Goal: Transaction & Acquisition: Purchase product/service

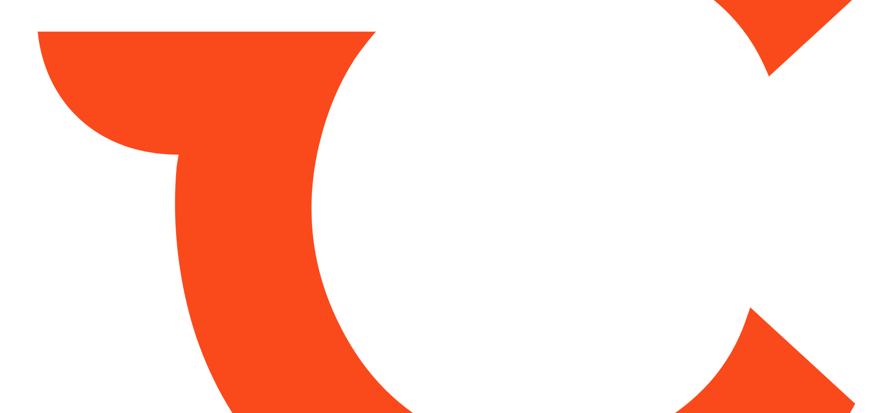
type input "*****"
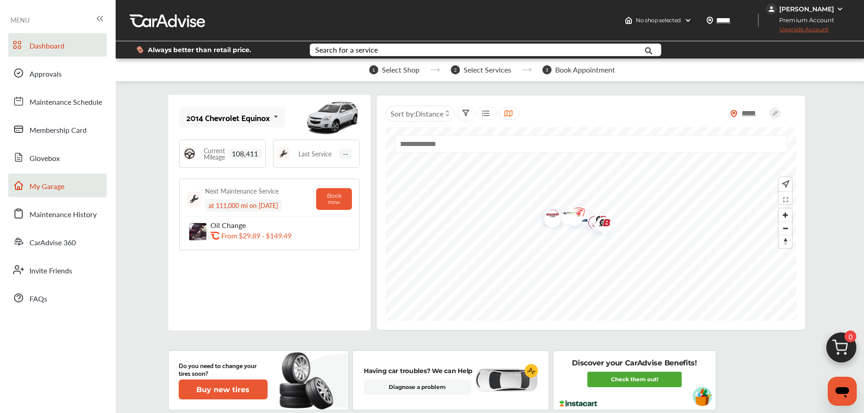
click at [72, 179] on link "My Garage" at bounding box center [57, 186] width 98 height 24
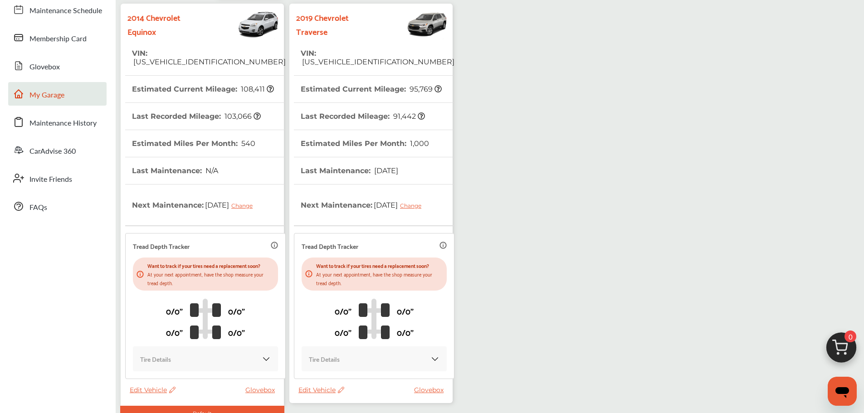
scroll to position [160, 0]
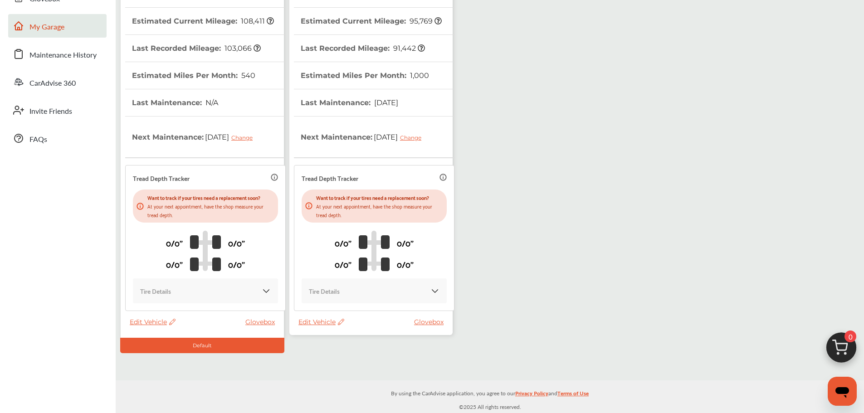
click at [316, 320] on span "Edit Vehicle" at bounding box center [321, 322] width 46 height 8
click at [362, 356] on div "Use this vehicle" at bounding box center [357, 358] width 82 height 14
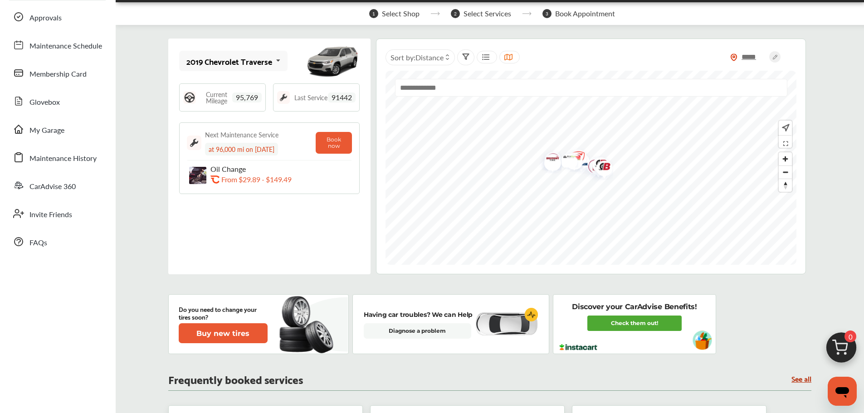
scroll to position [181, 0]
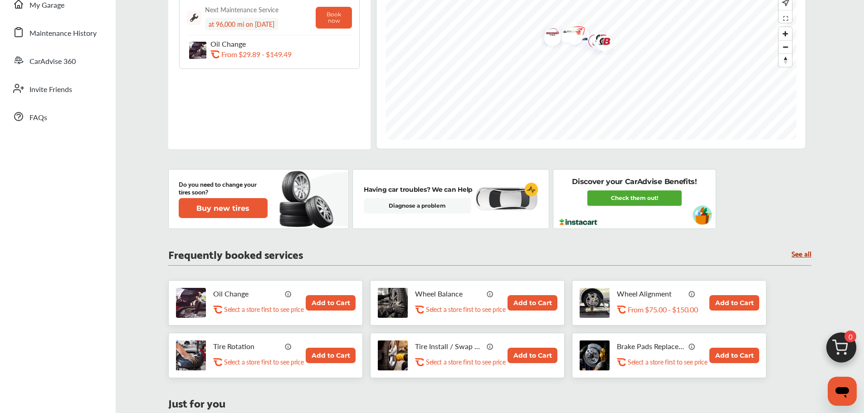
click at [327, 304] on button "Add to Cart" at bounding box center [331, 302] width 50 height 15
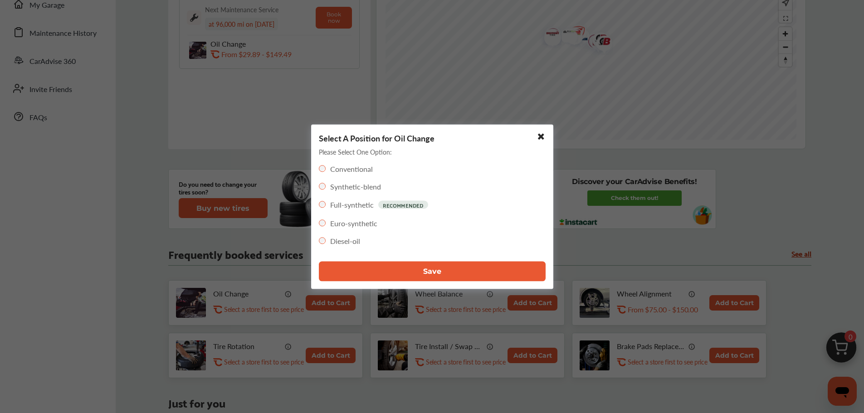
click at [391, 269] on button "Save" at bounding box center [432, 271] width 227 height 20
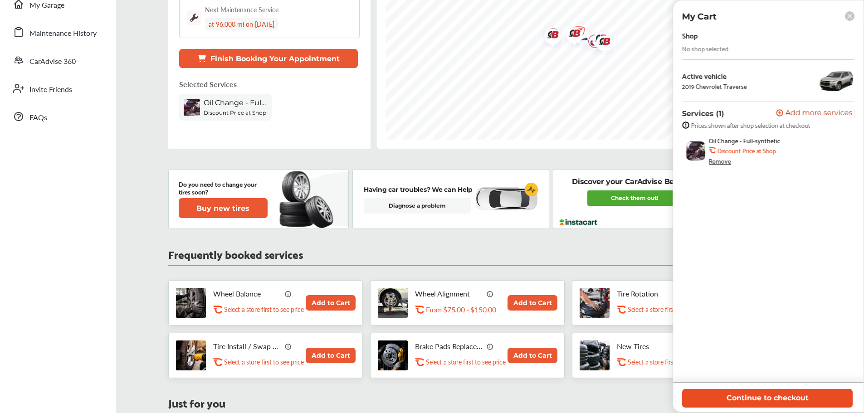
click at [728, 397] on button "Continue to checkout" at bounding box center [767, 398] width 171 height 19
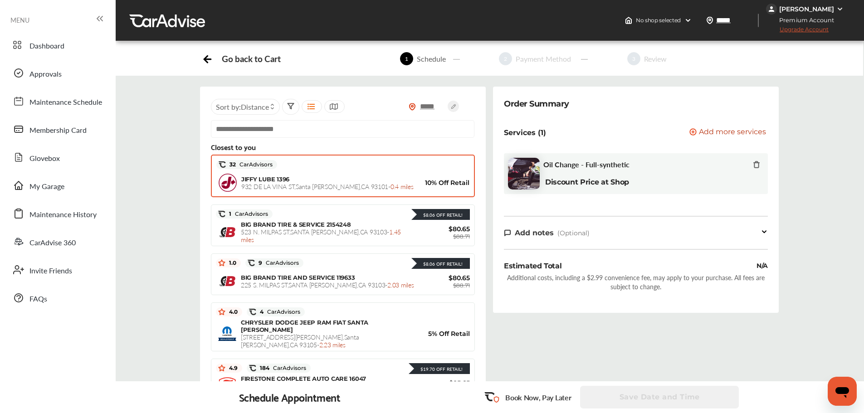
click at [335, 189] on span "[STREET_ADDRESS] - 0.4 miles" at bounding box center [327, 186] width 172 height 9
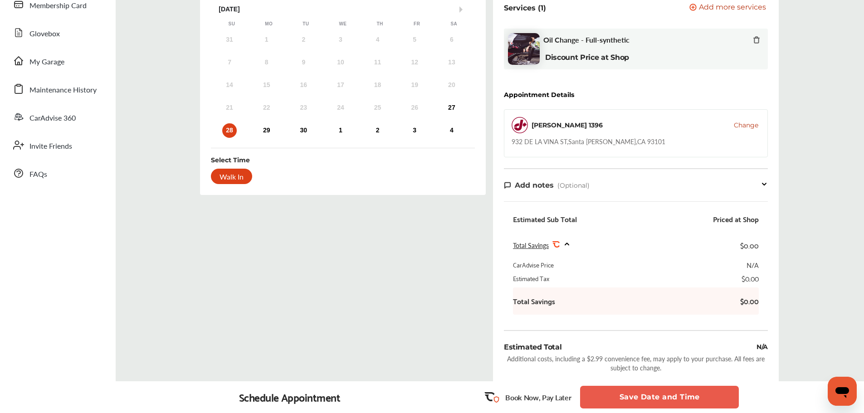
scroll to position [219, 0]
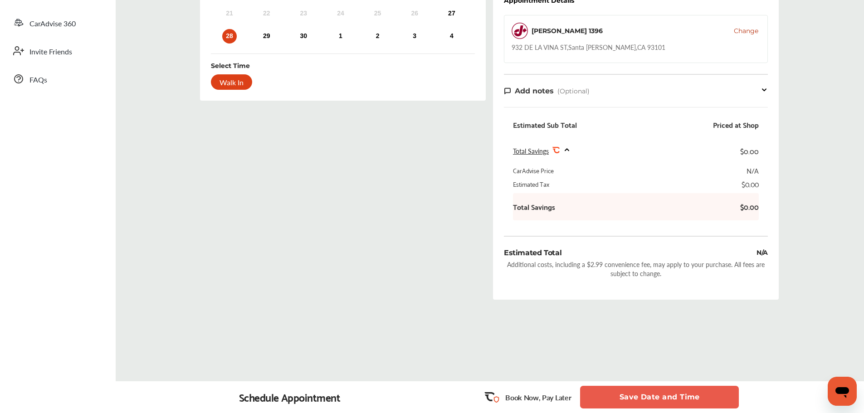
click at [682, 396] on button "Save Date and Time" at bounding box center [659, 397] width 159 height 23
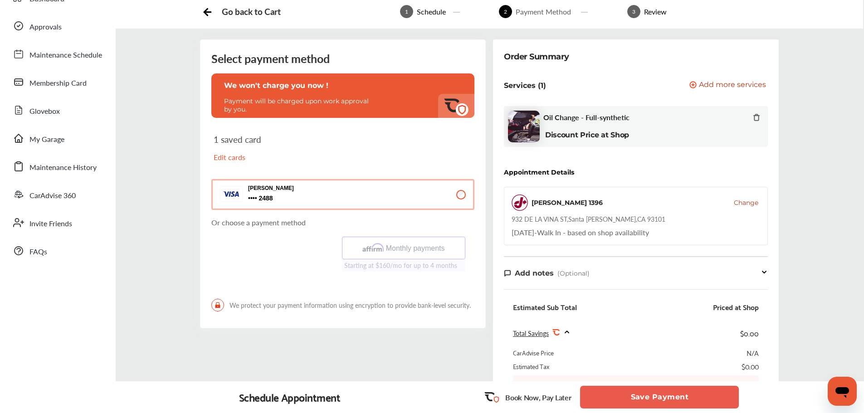
scroll to position [91, 0]
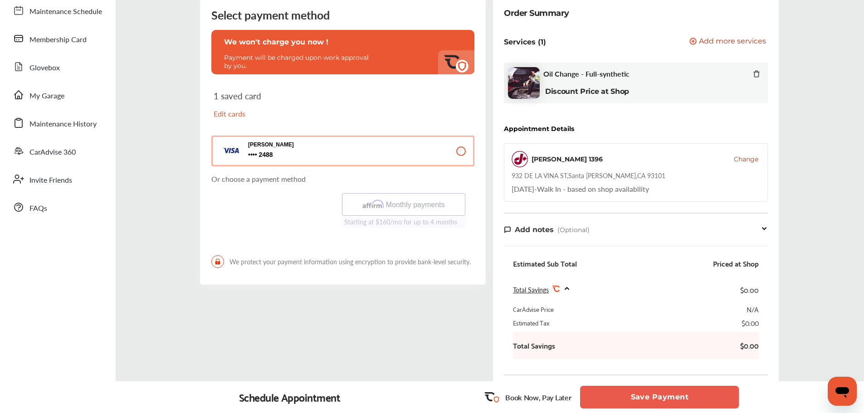
click at [686, 396] on button "Save Payment" at bounding box center [659, 397] width 159 height 23
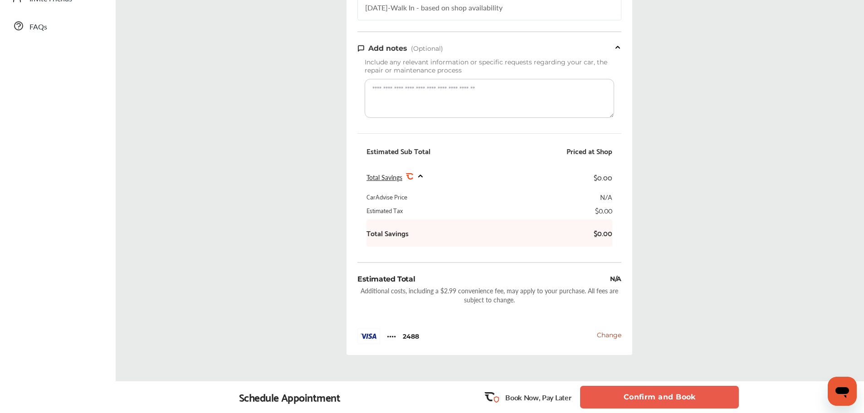
scroll to position [288, 0]
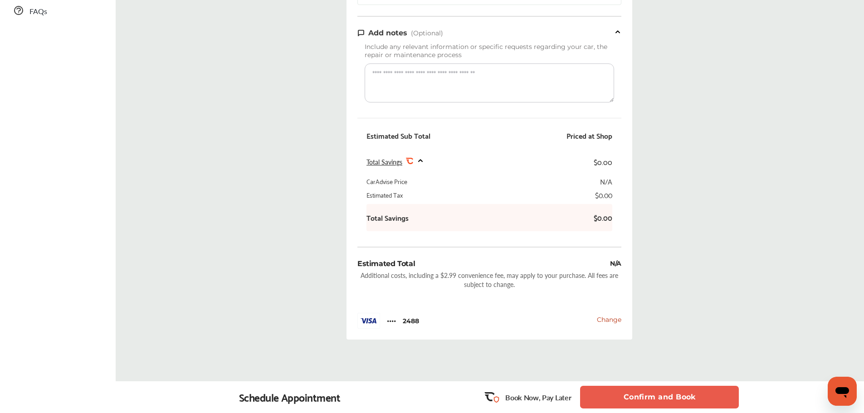
click at [679, 400] on button "Confirm and Book" at bounding box center [659, 397] width 159 height 23
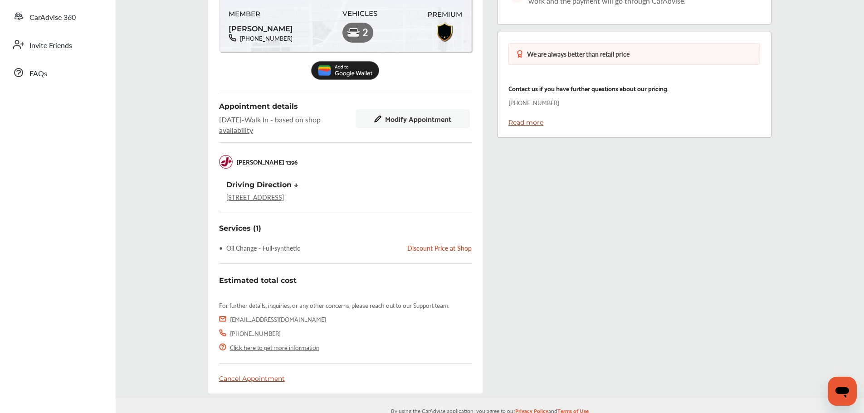
scroll to position [244, 0]
